Goal: Information Seeking & Learning: Learn about a topic

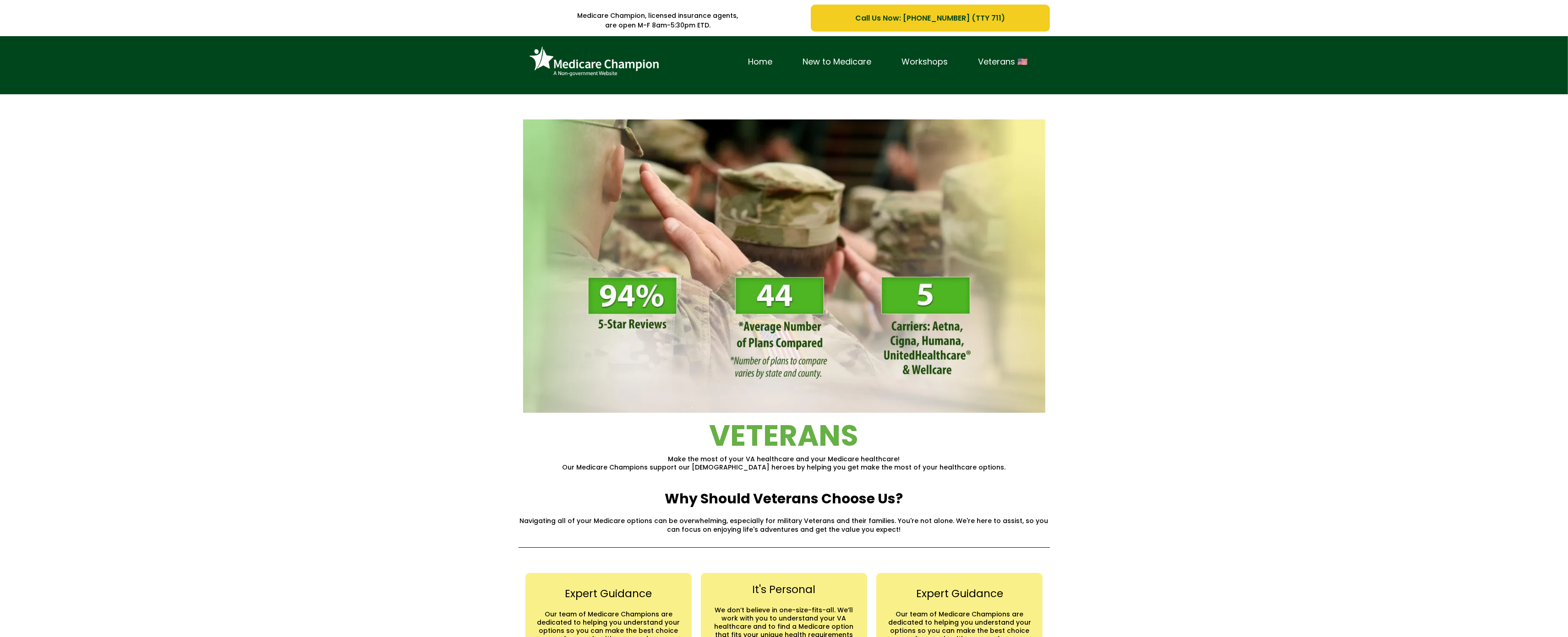
click at [69, 79] on div "Home New to Medicare Workshops Veterans 🇺🇸" at bounding box center [784, 65] width 1568 height 58
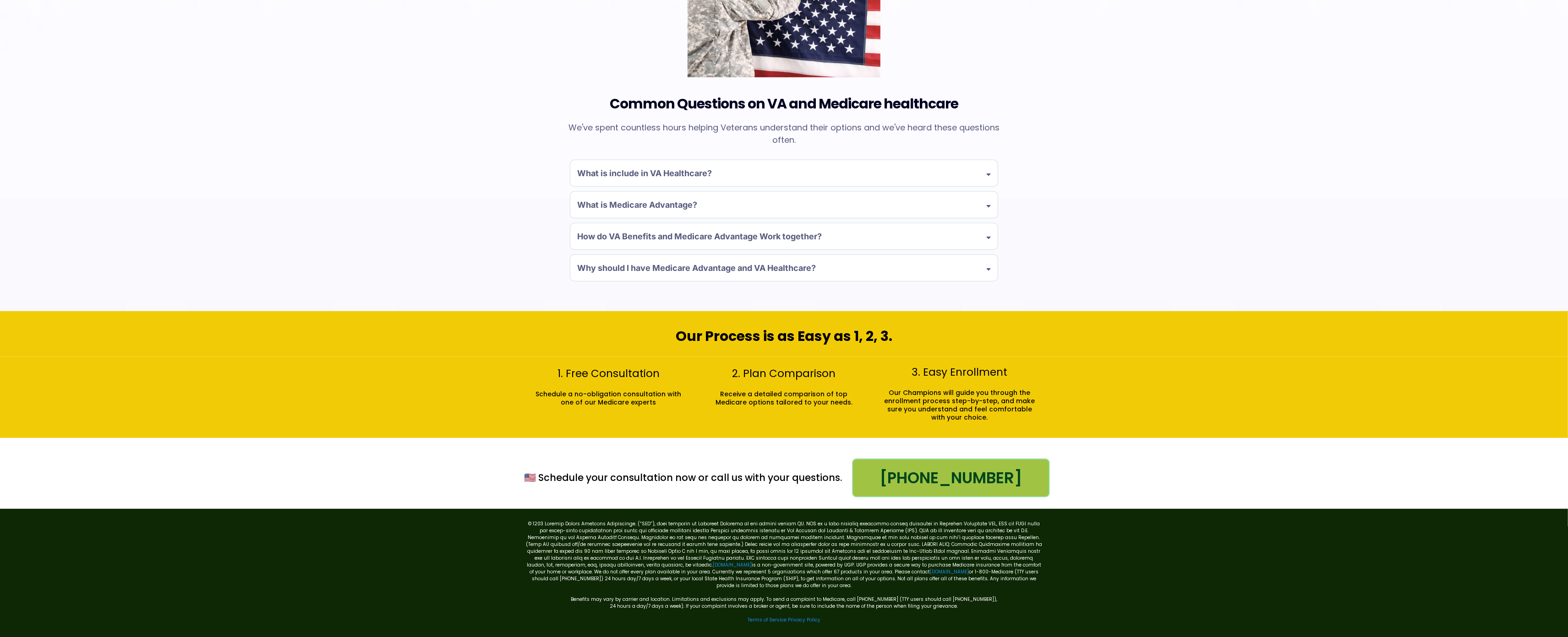
scroll to position [758, 0]
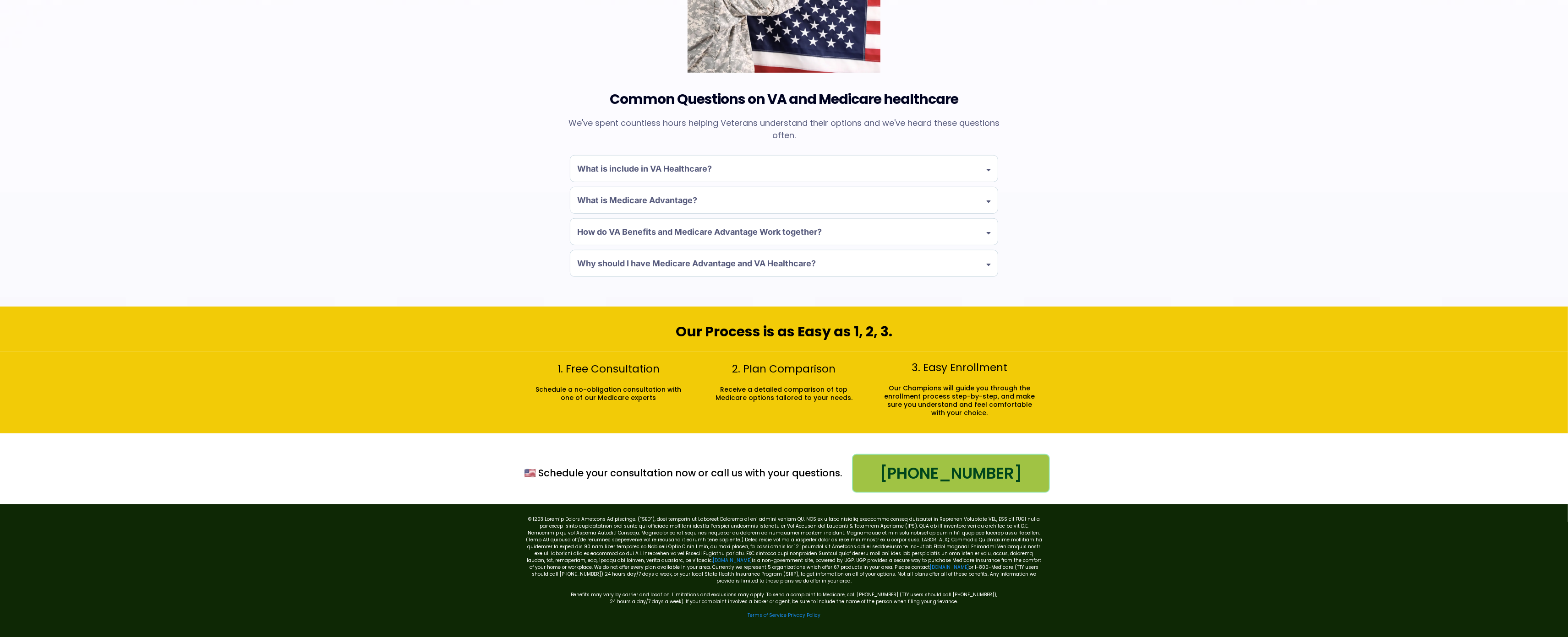
click at [69, 79] on div "Common Questions on VA and Medicare healthcare We've spent countless hours help…" at bounding box center [784, 111] width 1568 height 390
click at [59, 52] on div "Common Questions on VA and Medicare healthcare We've spent countless hours help…" at bounding box center [784, 111] width 1568 height 390
click at [66, 85] on div "Common Questions on VA and Medicare healthcare We've spent countless hours help…" at bounding box center [784, 111] width 1568 height 390
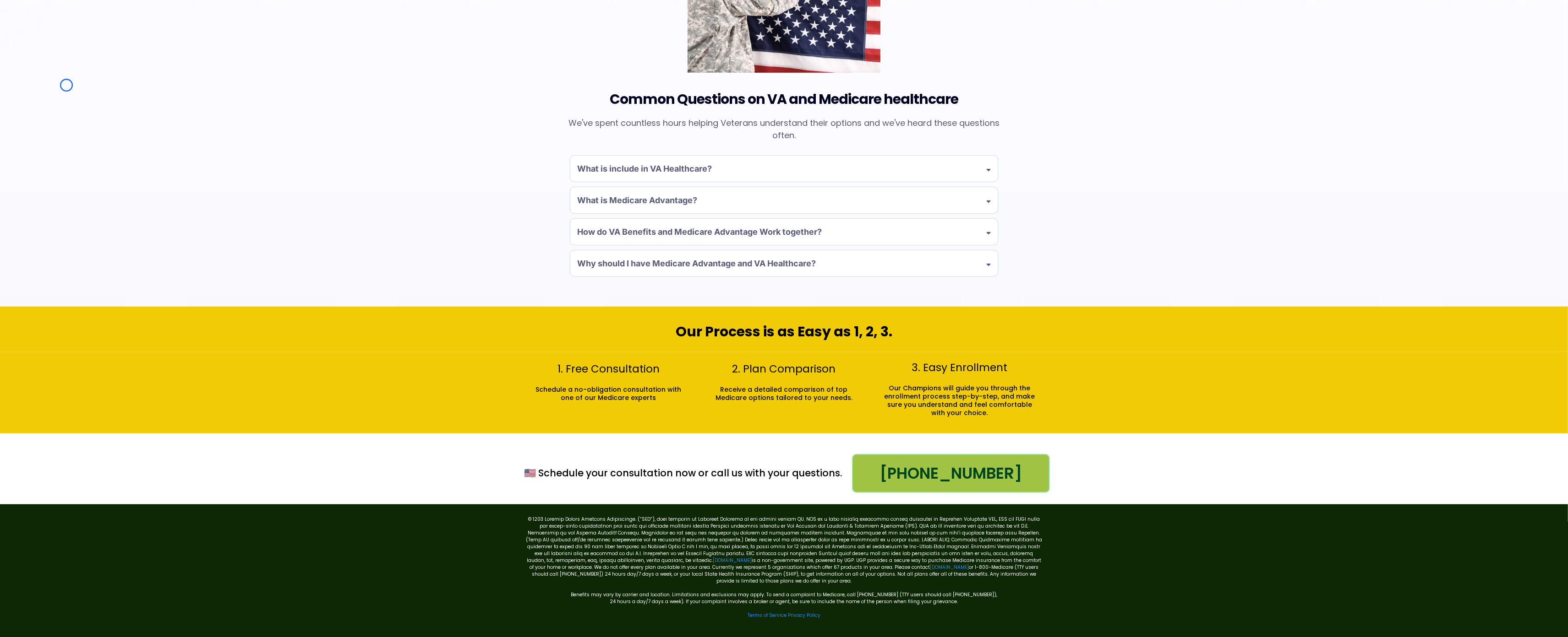
scroll to position [0, 0]
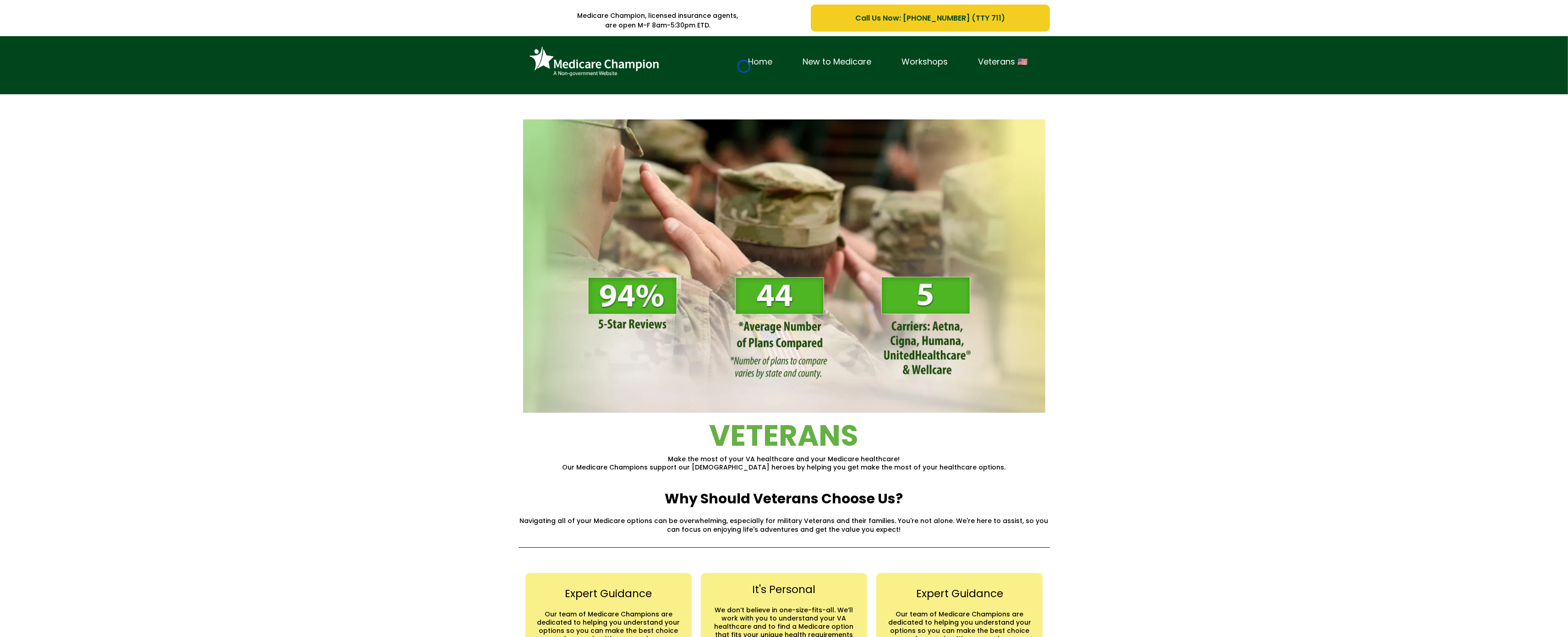
click at [744, 66] on link "Home" at bounding box center [761, 62] width 54 height 14
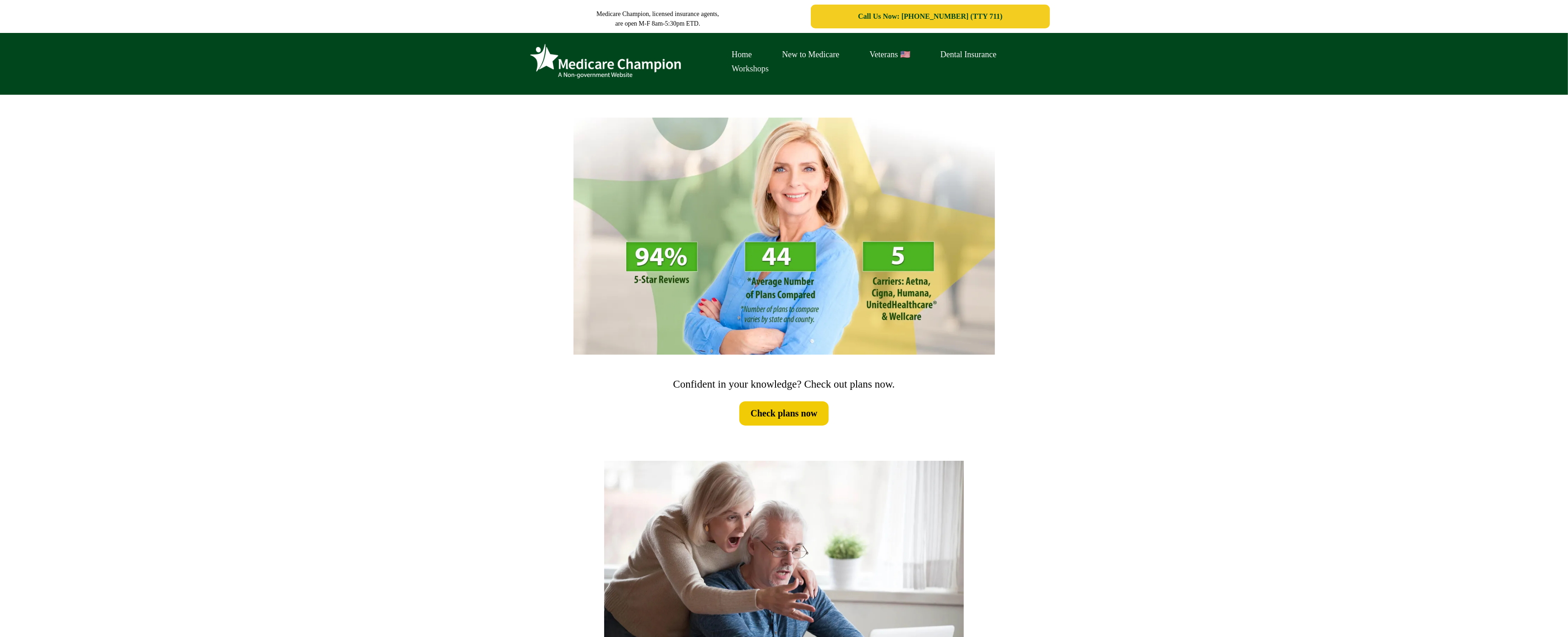
click at [744, 66] on link "Workshops" at bounding box center [751, 69] width 68 height 14
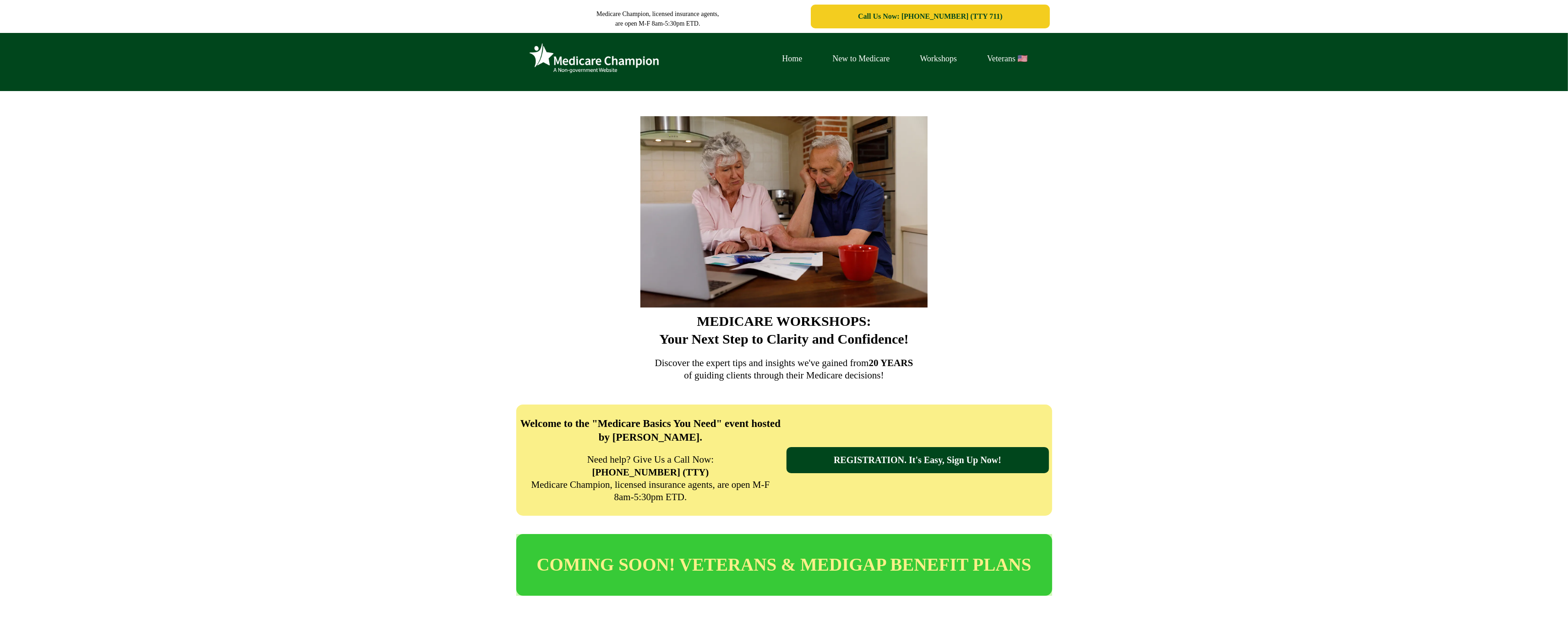
click at [54, 62] on div "Home New to Medicare Workshops Veterans 🇺🇸" at bounding box center [784, 62] width 1568 height 58
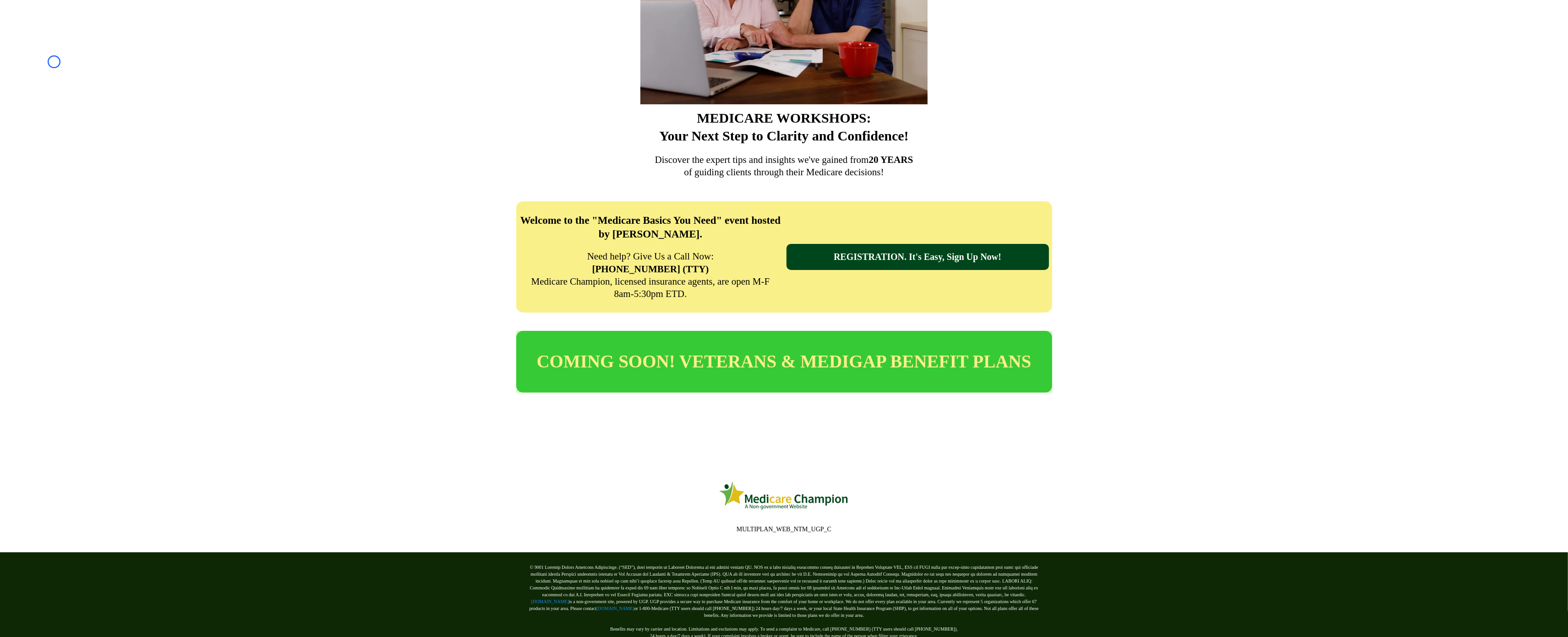
scroll to position [244, 0]
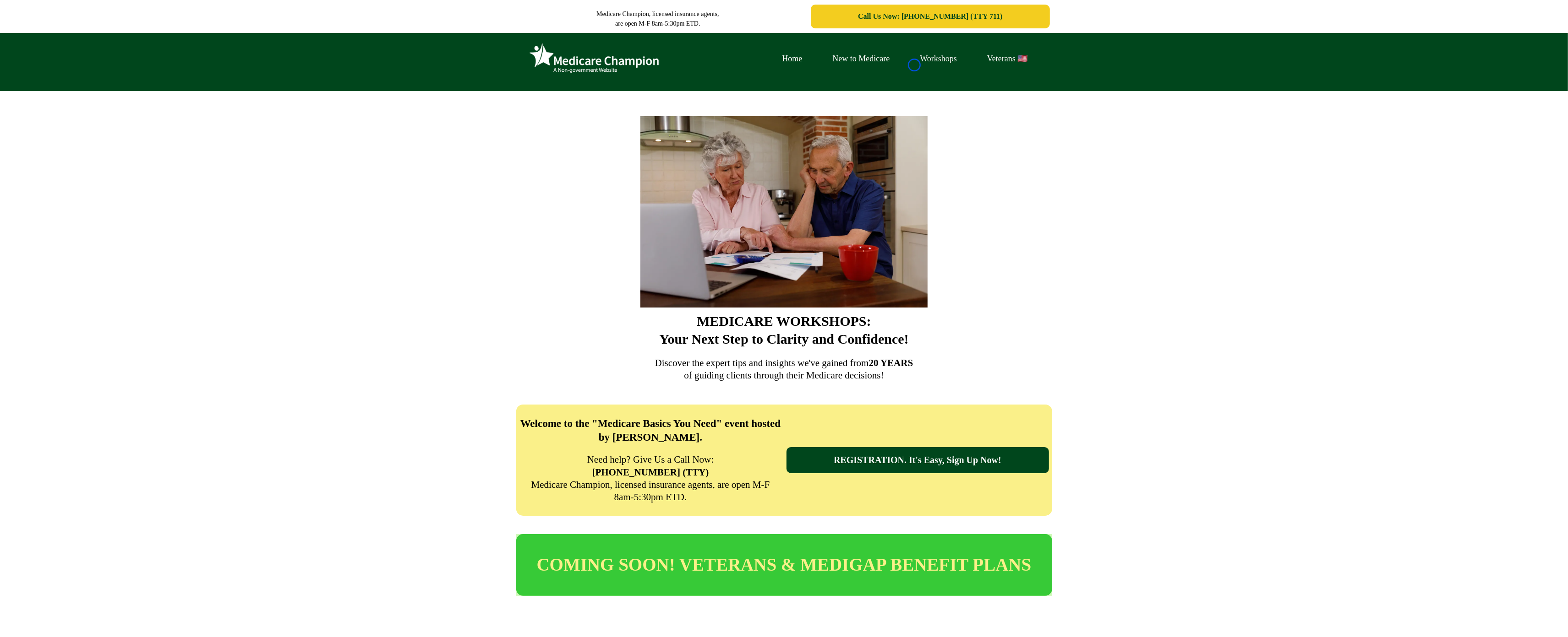
click at [914, 65] on link "Workshops" at bounding box center [938, 59] width 68 height 14
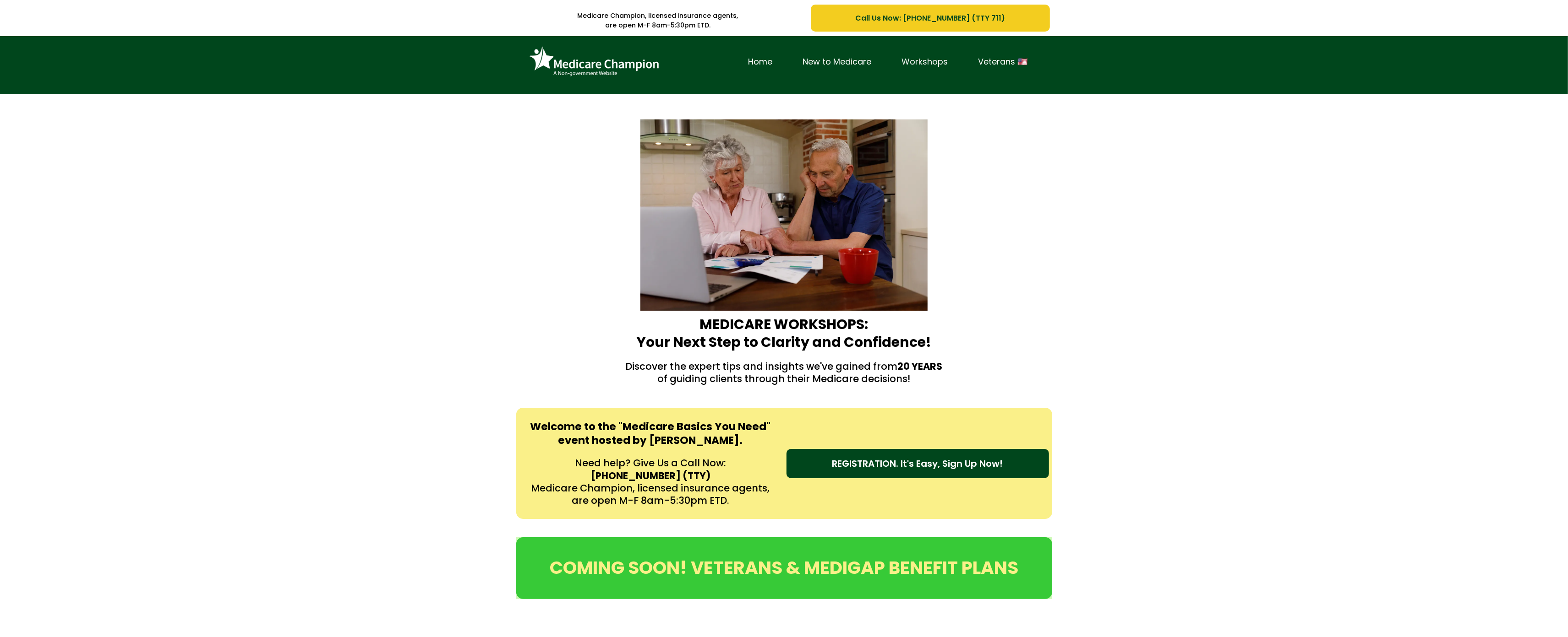
click at [914, 65] on link "Workshops" at bounding box center [925, 62] width 76 height 14
click at [81, 46] on div "Home New to Medicare Workshops Veterans 🇺🇸" at bounding box center [784, 65] width 1568 height 58
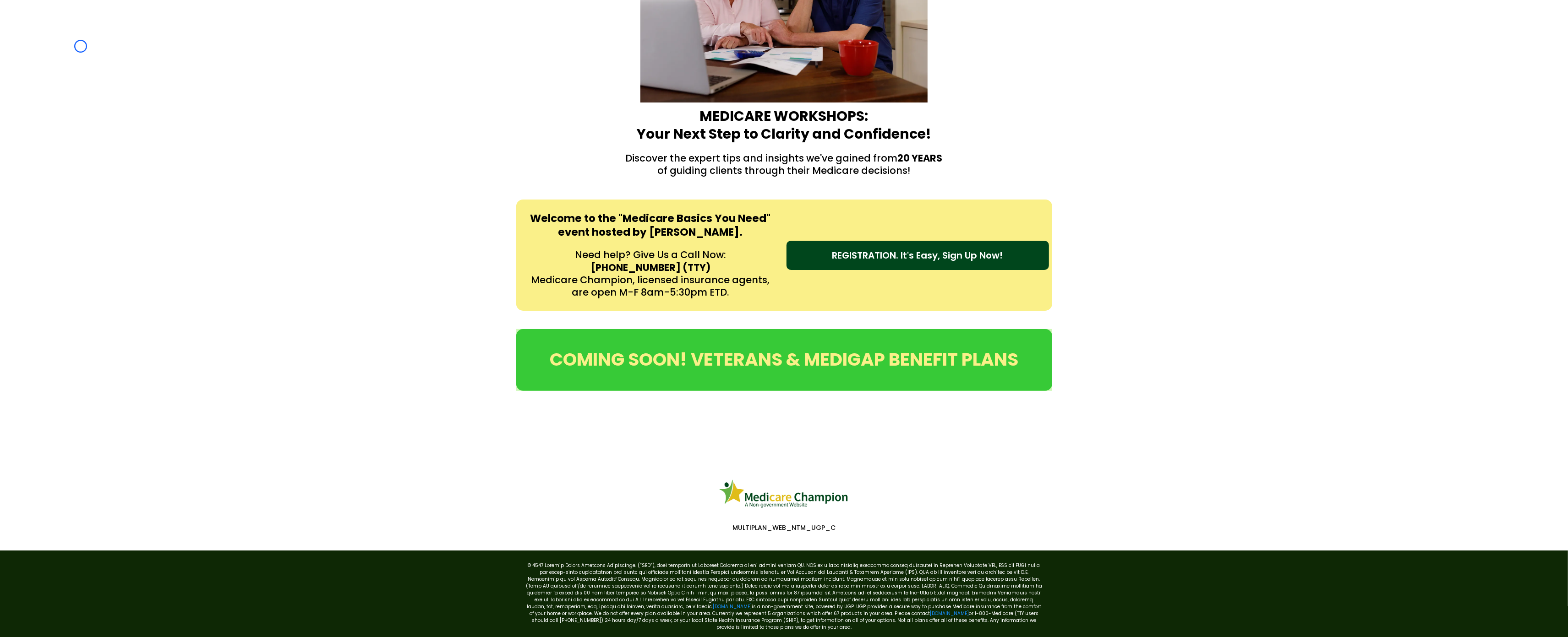
scroll to position [254, 0]
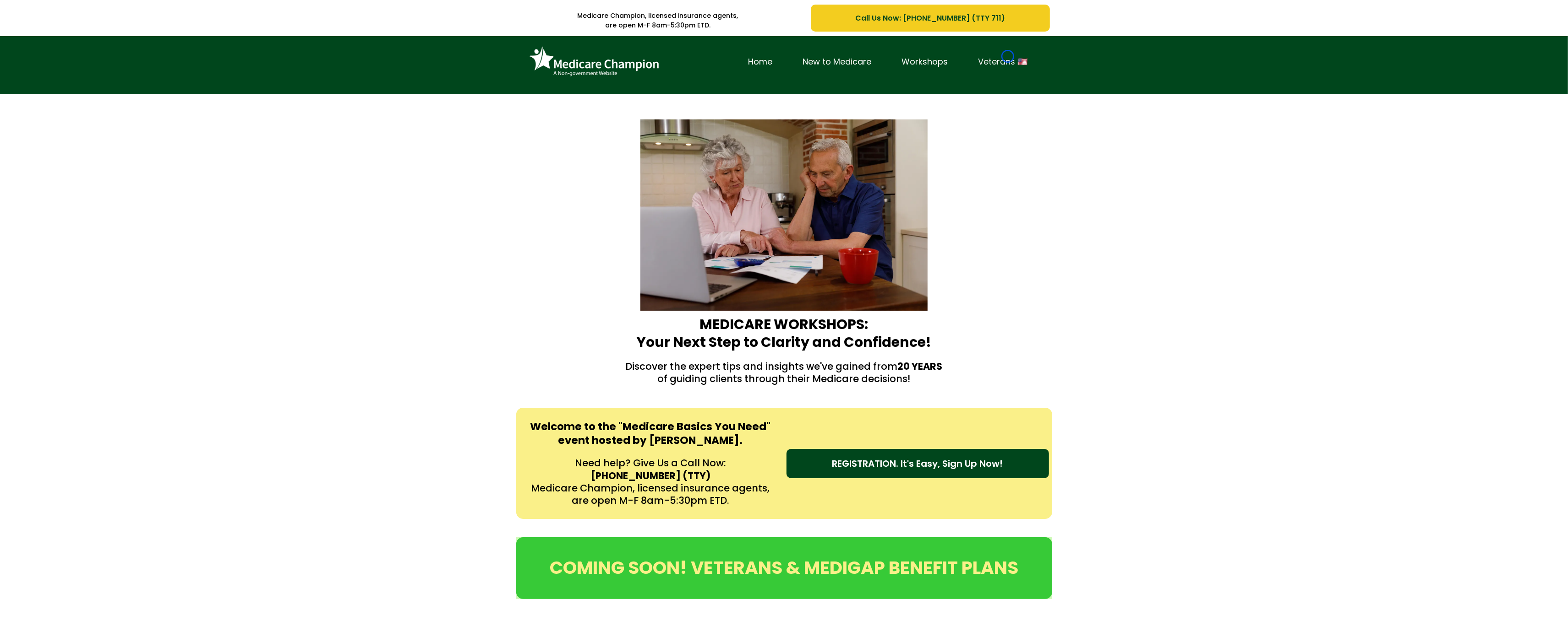
click at [1008, 56] on link "Veterans 🇺🇸" at bounding box center [1003, 62] width 80 height 14
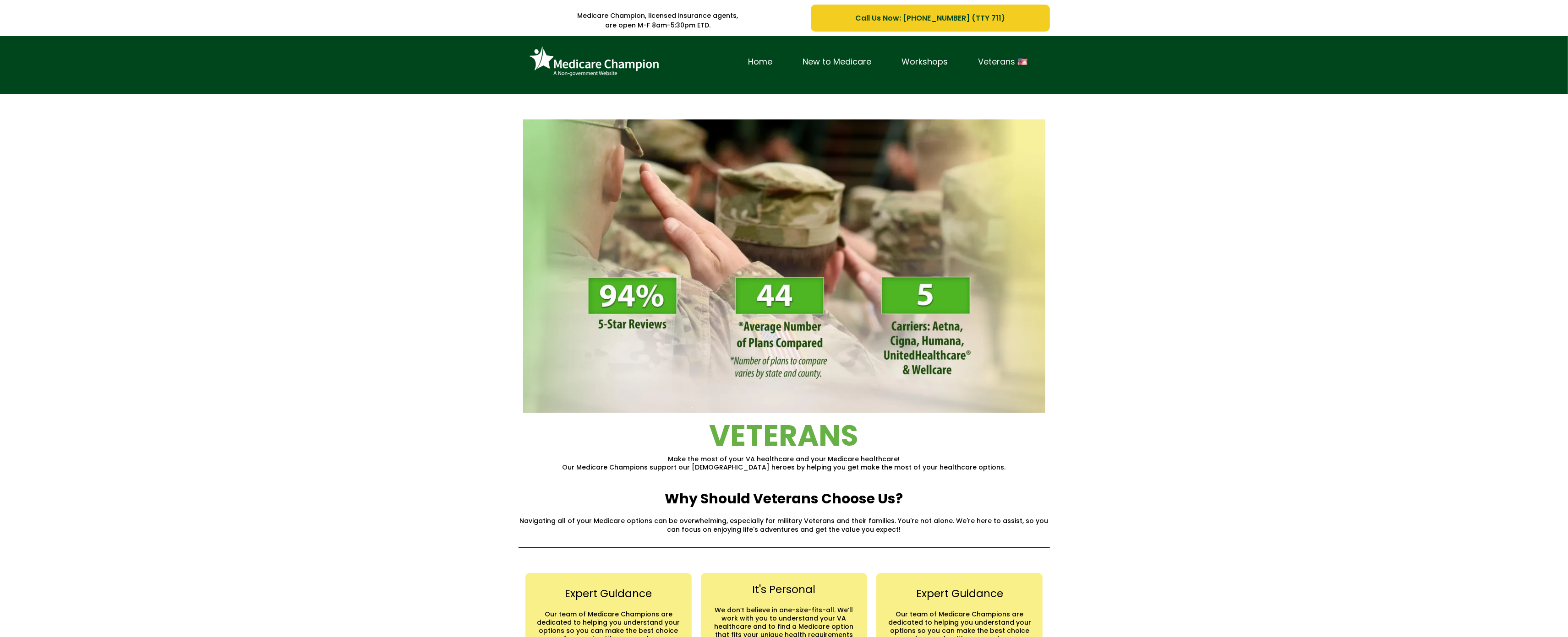
click at [1008, 56] on link "Veterans 🇺🇸" at bounding box center [1003, 62] width 80 height 14
click at [69, 56] on div "Home New to Medicare Workshops Veterans 🇺🇸" at bounding box center [784, 65] width 1568 height 58
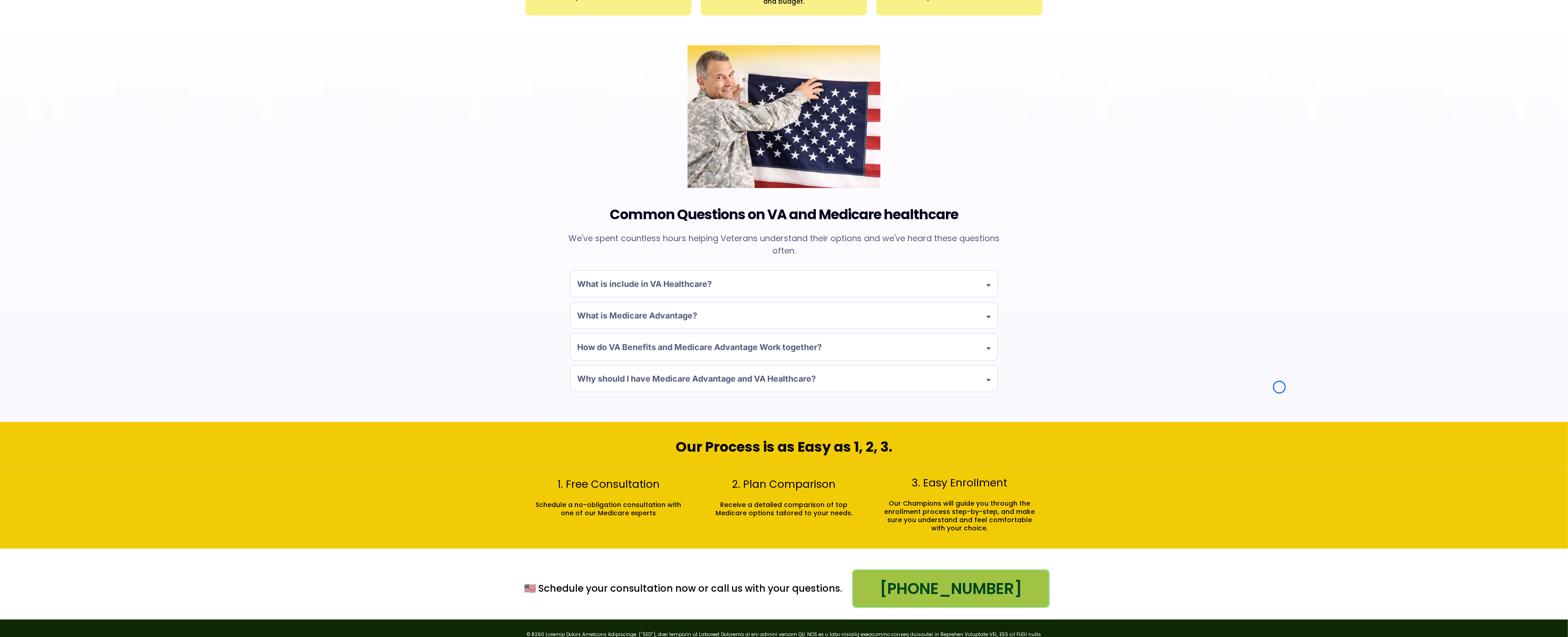
scroll to position [656, 0]
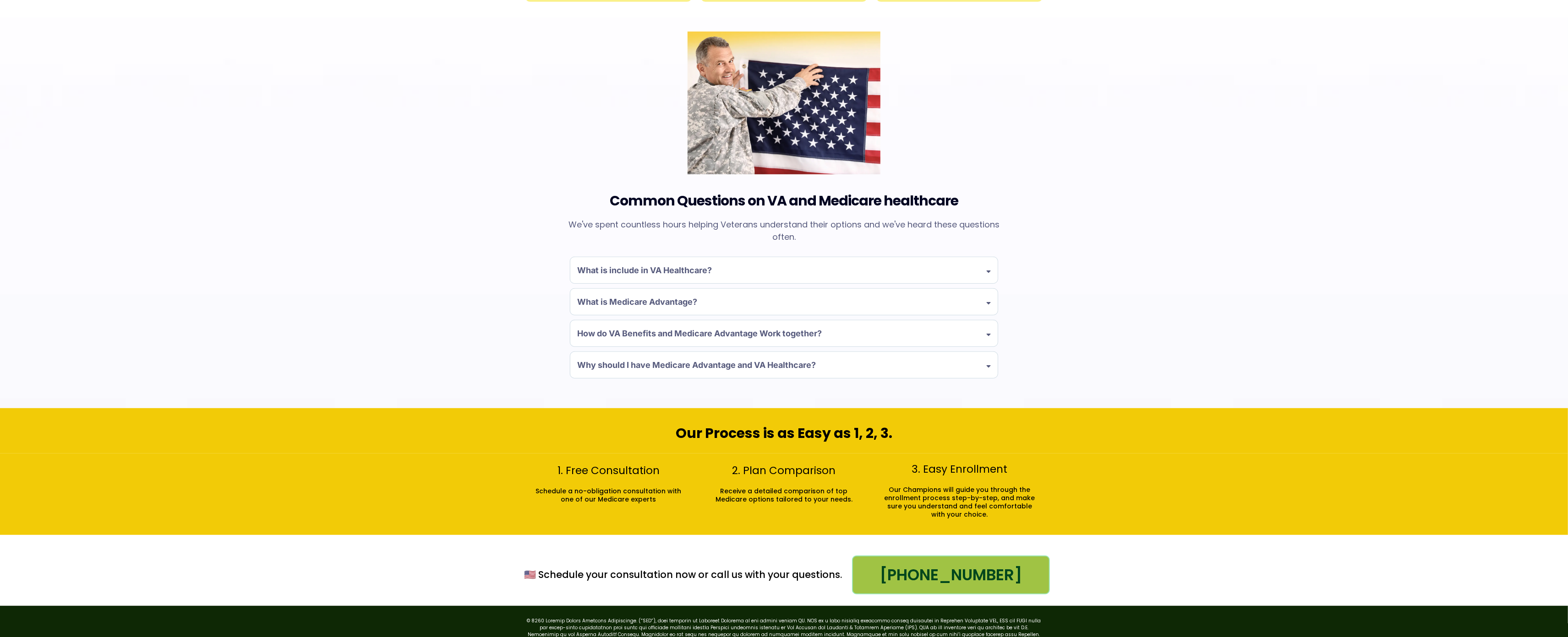
click at [69, 56] on div "Common Questions on VA and Medicare healthcare We've spent countless hours help…" at bounding box center [784, 213] width 1568 height 390
